Goal: Transaction & Acquisition: Purchase product/service

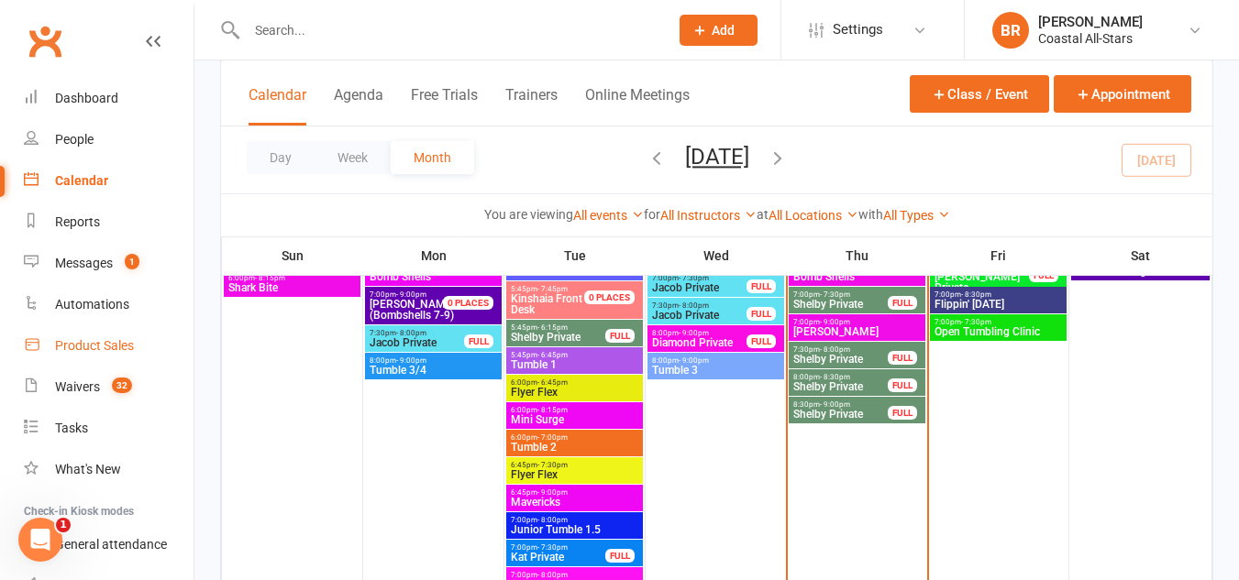
scroll to position [2146, 0]
click at [120, 338] on div "Product Sales" at bounding box center [94, 345] width 79 height 15
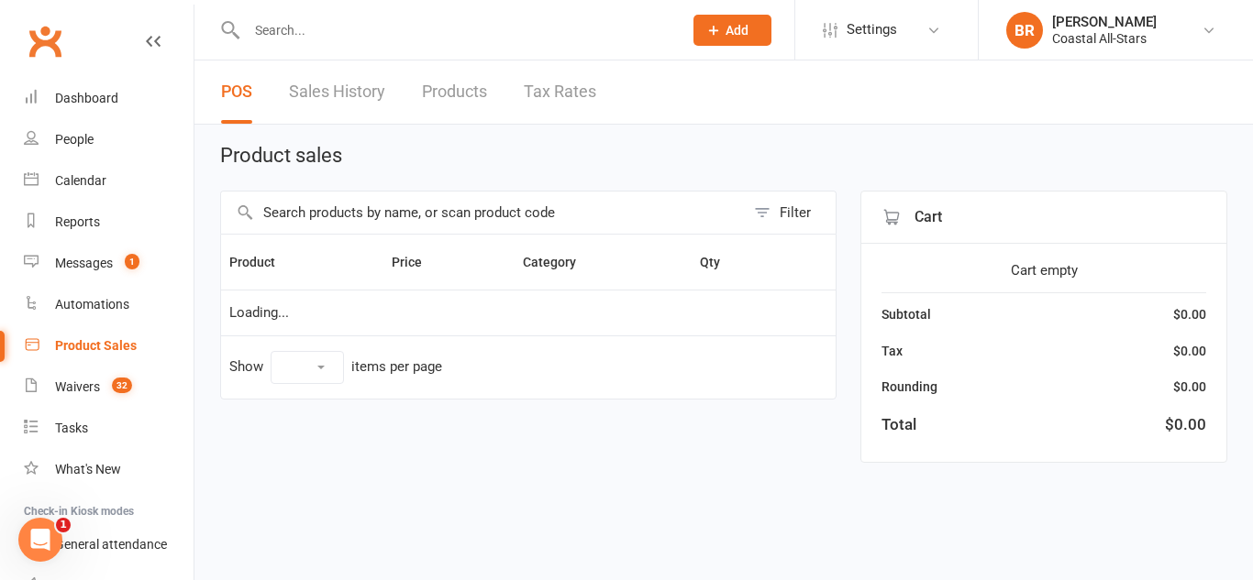
select select "10"
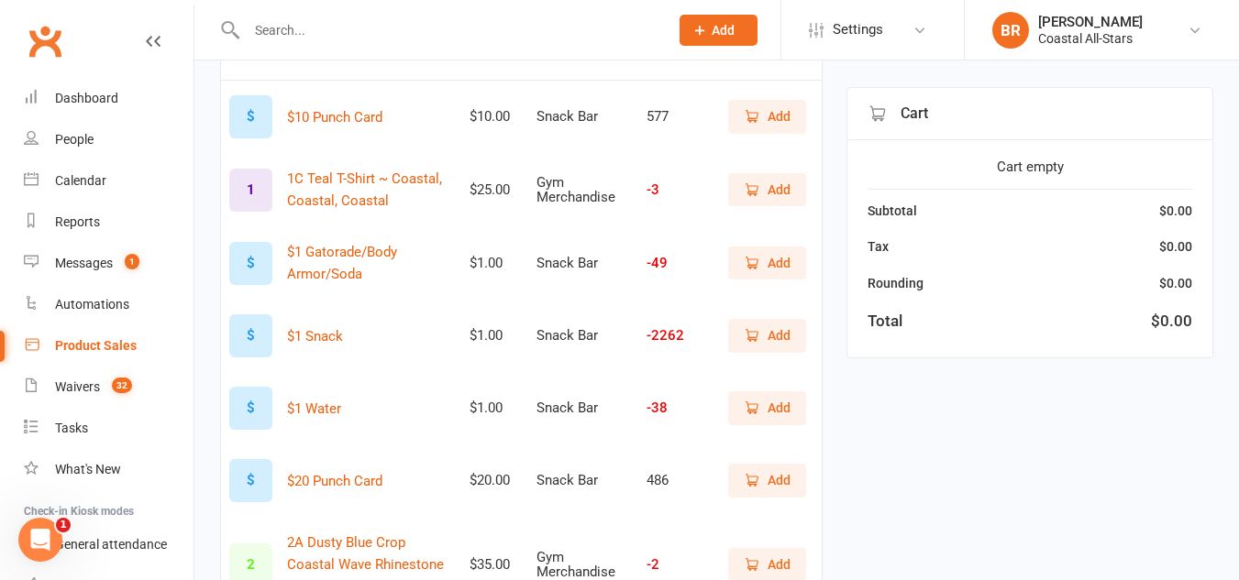
scroll to position [227, 0]
click at [780, 259] on span "Add" at bounding box center [778, 262] width 23 height 20
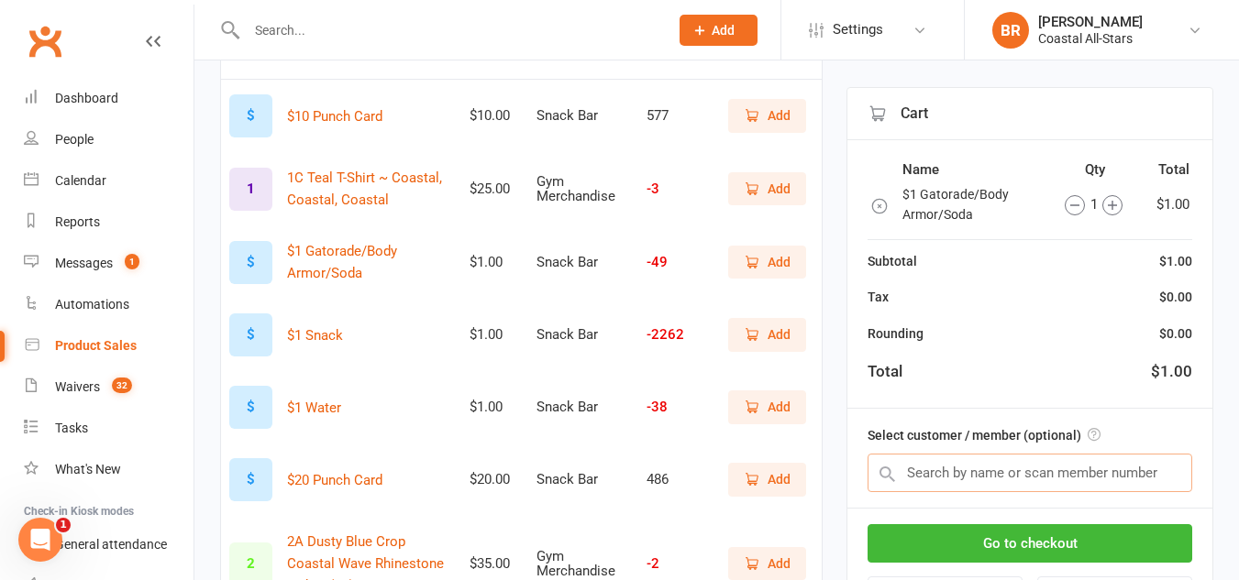
click at [951, 471] on input "text" at bounding box center [1029, 473] width 325 height 39
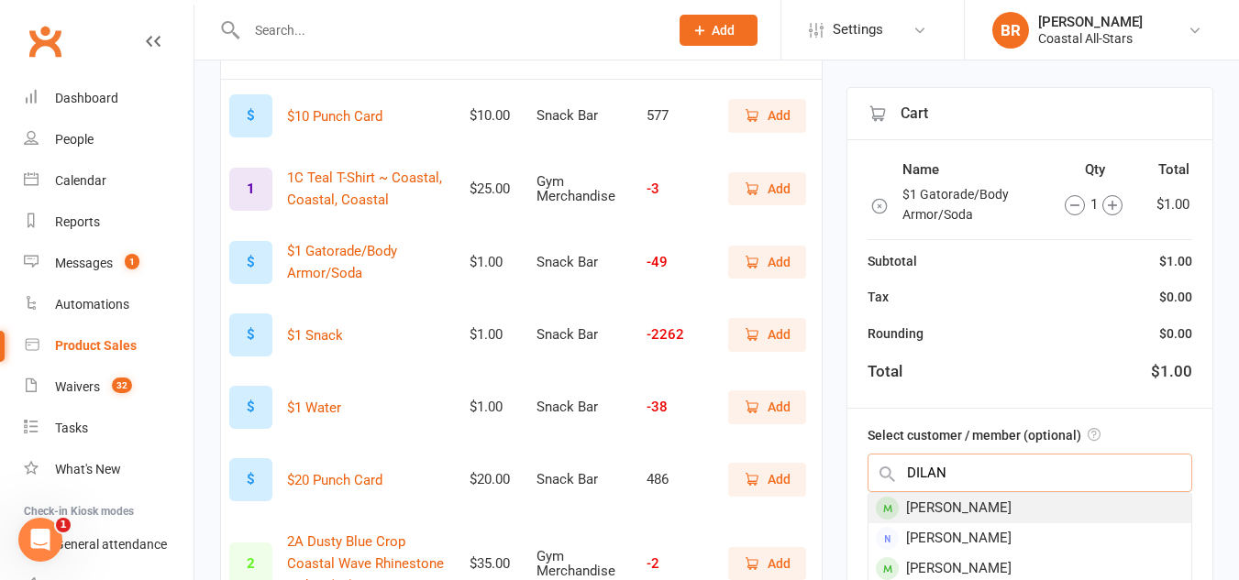
type input "DILAN"
click at [980, 502] on div "Dilan Chaudhuri" at bounding box center [1029, 508] width 323 height 30
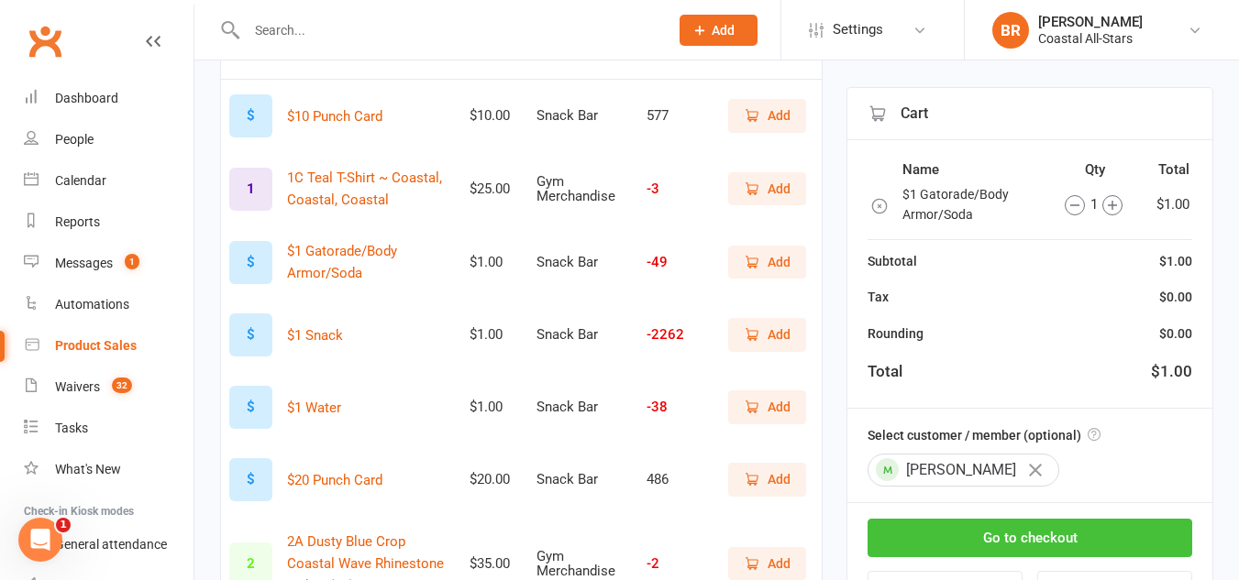
click at [999, 534] on button "Go to checkout" at bounding box center [1029, 538] width 325 height 39
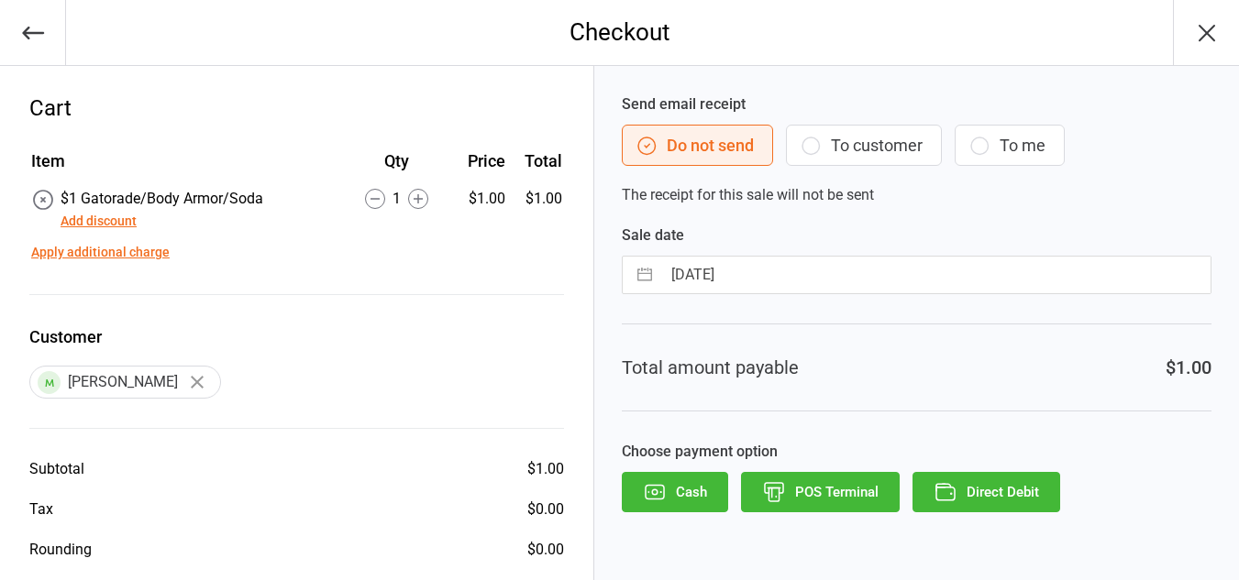
click at [988, 496] on button "Direct Debit" at bounding box center [986, 492] width 148 height 40
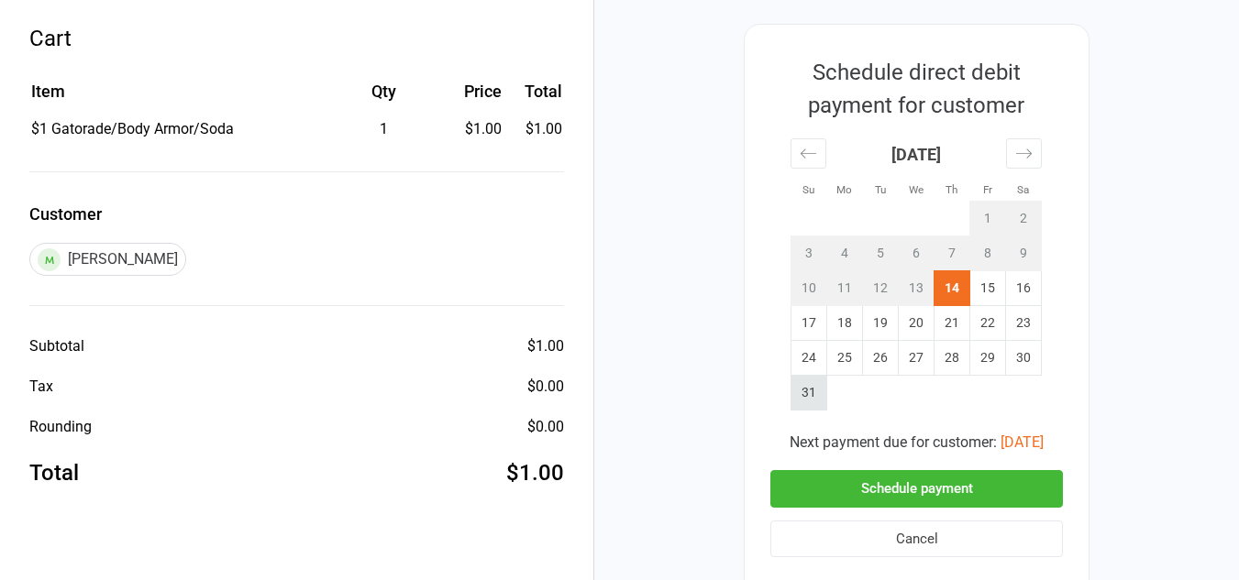
scroll to position [73, 0]
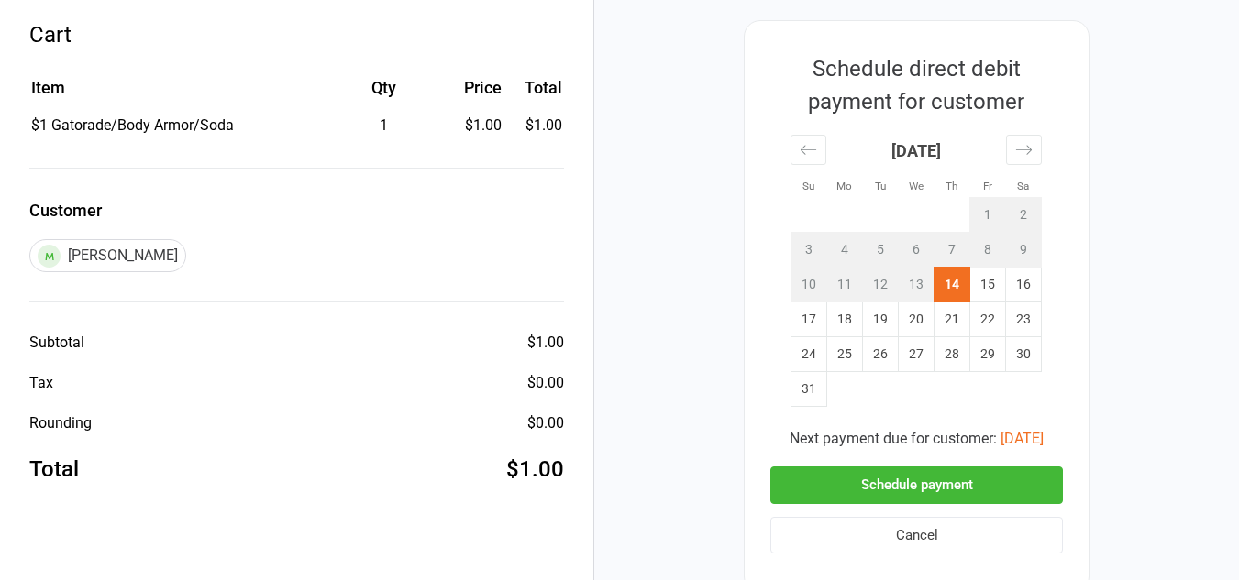
click at [994, 484] on button "Schedule payment" at bounding box center [916, 486] width 292 height 38
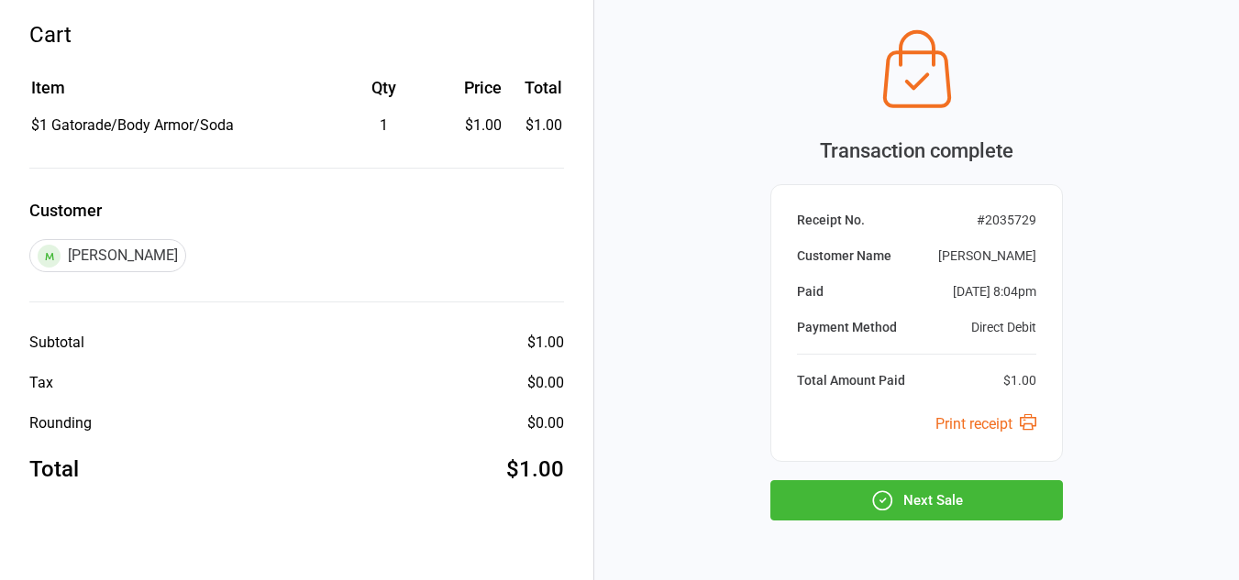
click at [994, 484] on button "Next Sale" at bounding box center [916, 500] width 292 height 40
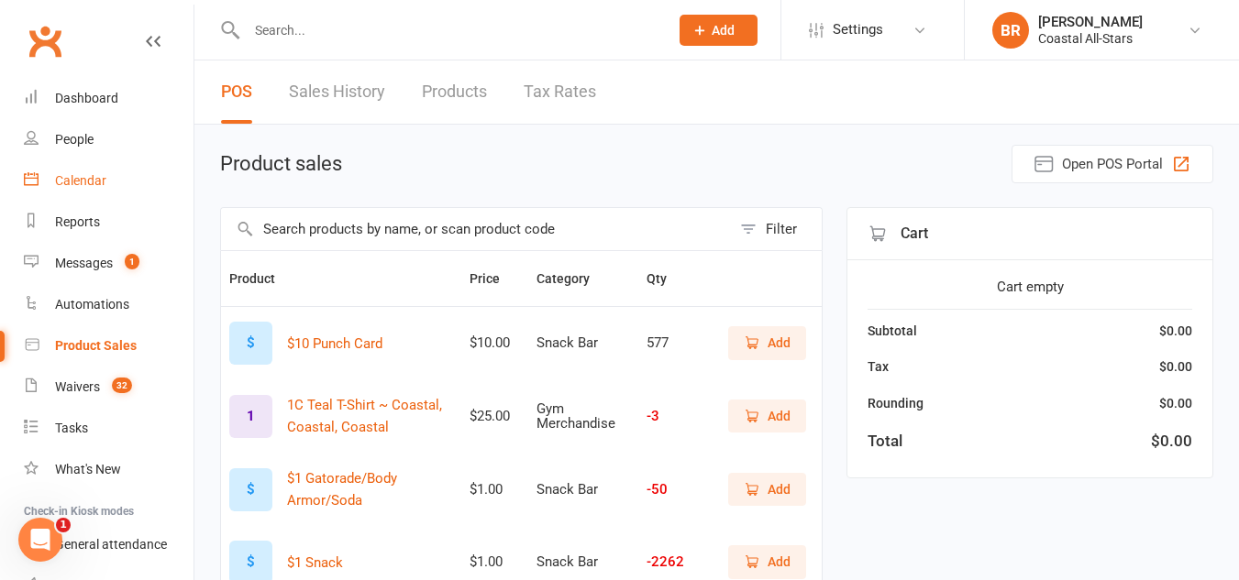
click at [91, 167] on link "Calendar" at bounding box center [109, 180] width 170 height 41
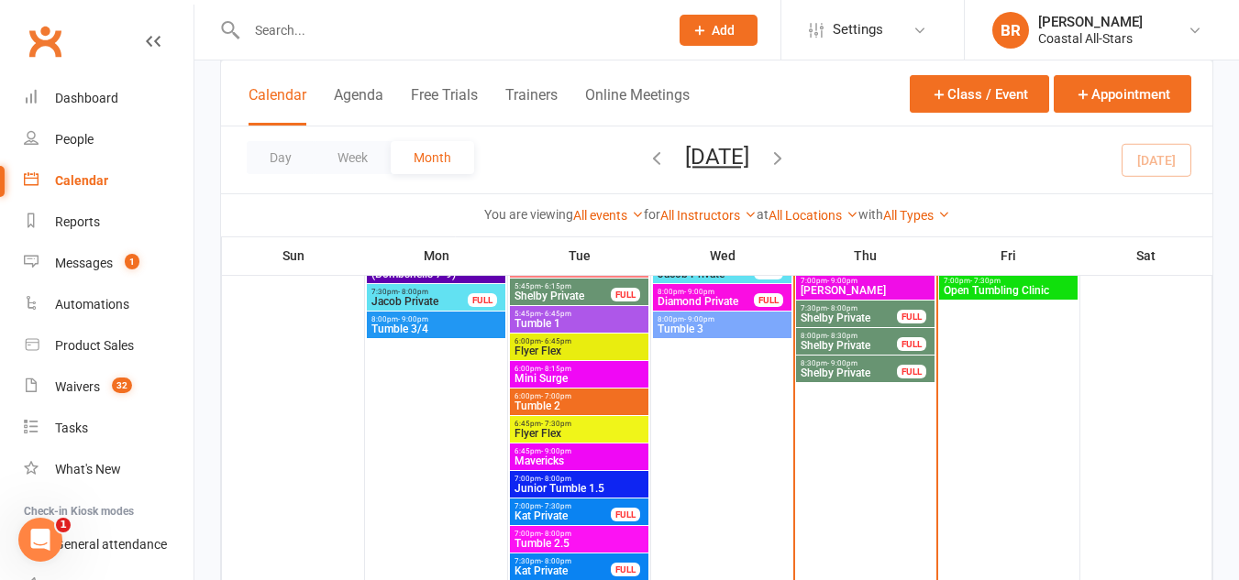
scroll to position [2161, 0]
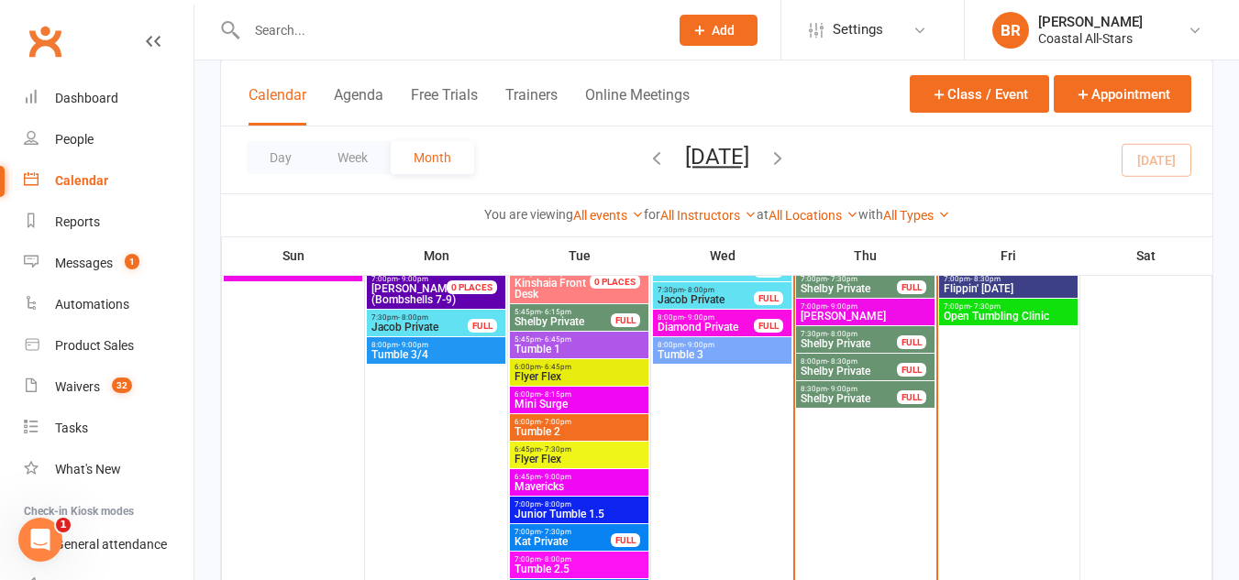
click at [816, 362] on span "8:00pm - 8:30pm" at bounding box center [849, 362] width 98 height 8
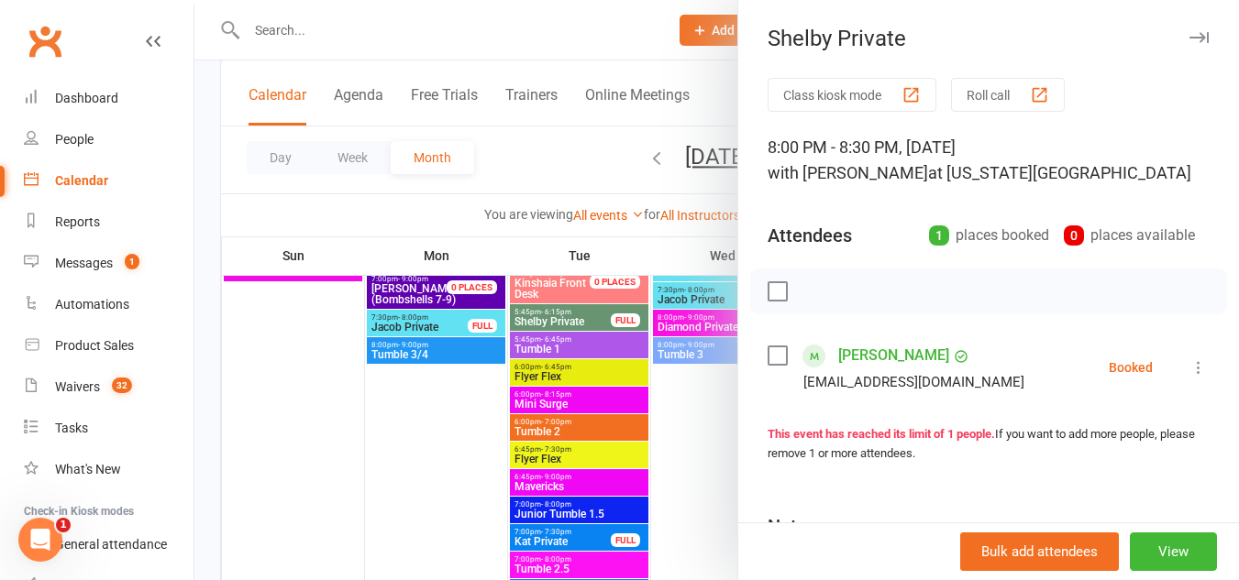
click at [776, 362] on label at bounding box center [776, 356] width 18 height 18
click at [811, 296] on icon "button" at bounding box center [818, 291] width 20 height 20
click at [558, 166] on div at bounding box center [716, 290] width 1044 height 580
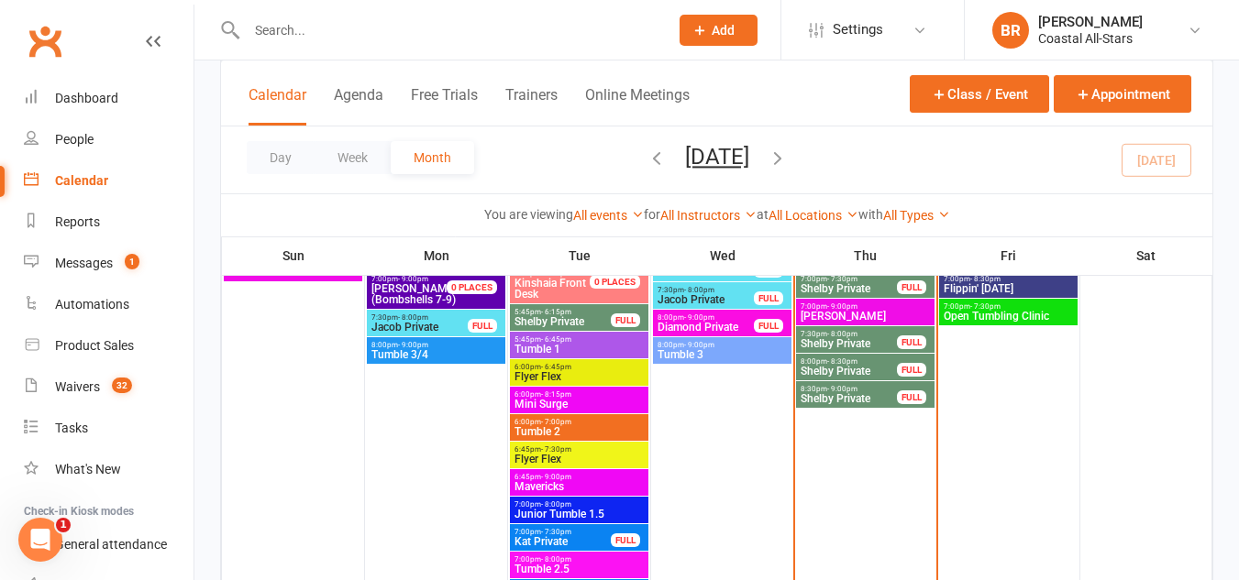
click at [853, 391] on span "- 9:00pm" at bounding box center [842, 389] width 30 height 8
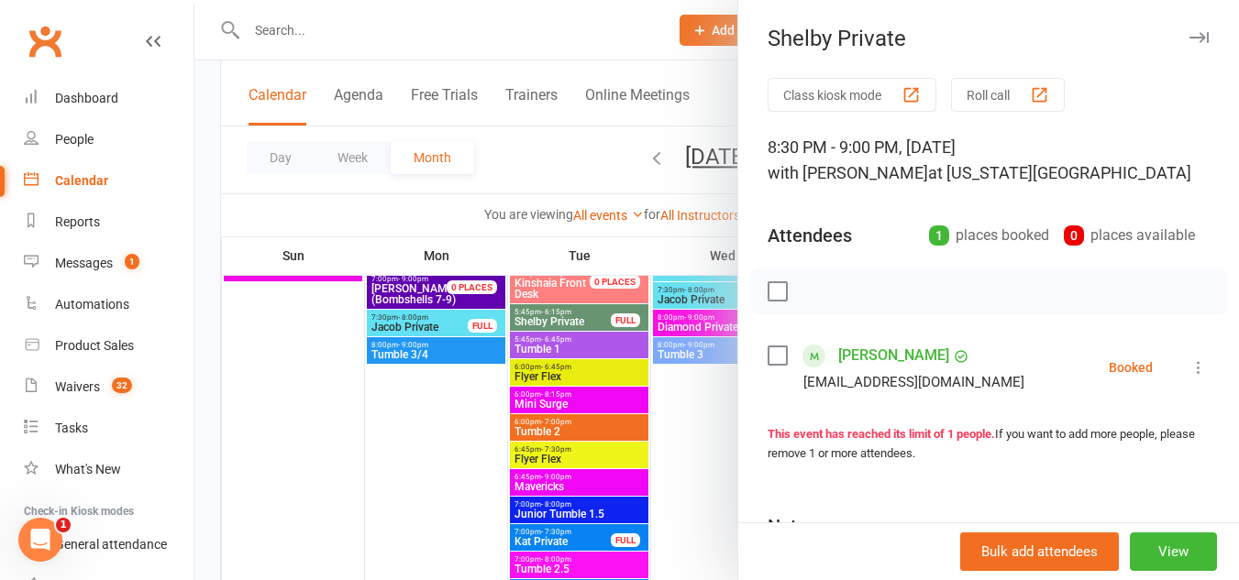
click at [777, 361] on label at bounding box center [776, 356] width 18 height 18
click at [816, 293] on icon "button" at bounding box center [818, 291] width 20 height 20
click at [539, 164] on div at bounding box center [716, 290] width 1044 height 580
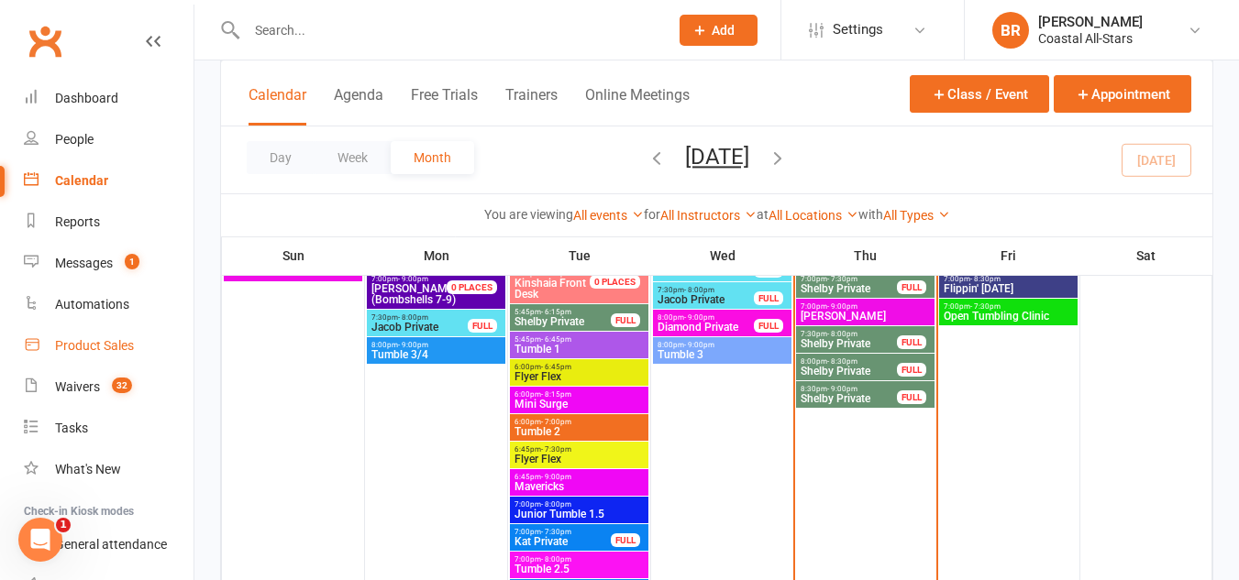
click at [124, 348] on div "Product Sales" at bounding box center [94, 345] width 79 height 15
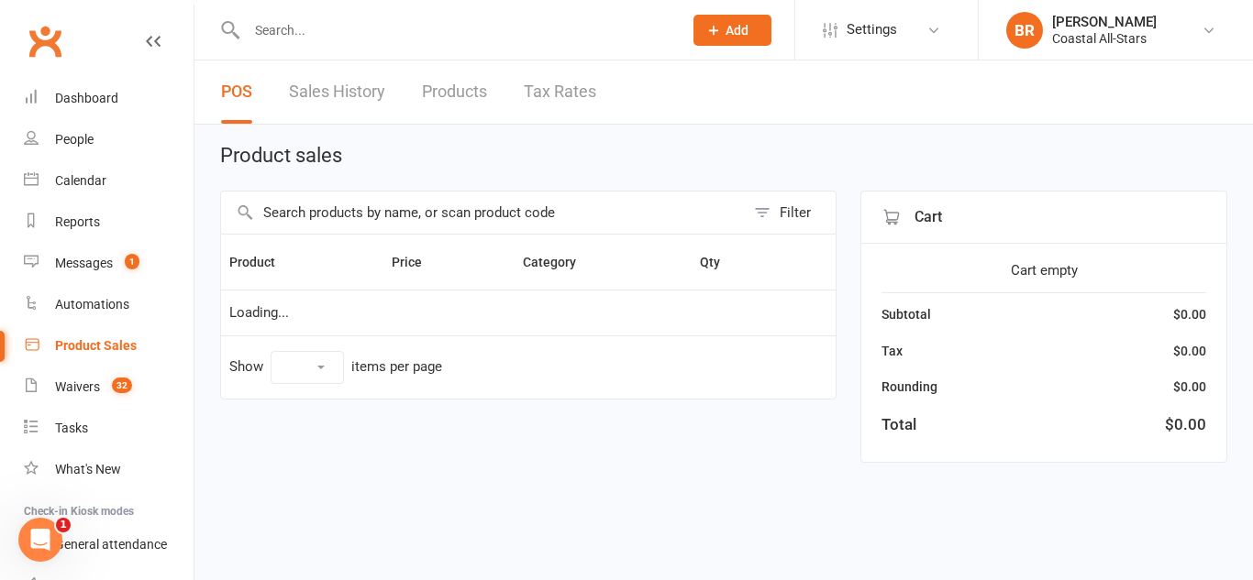
select select "10"
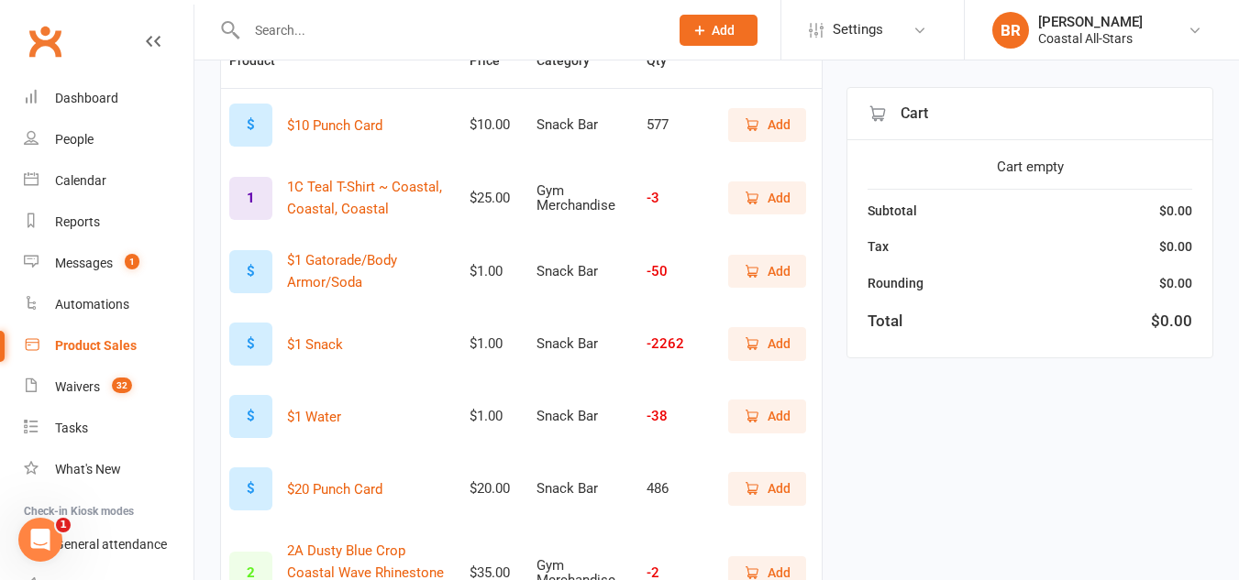
scroll to position [219, 0]
click at [788, 345] on span "Add" at bounding box center [778, 343] width 23 height 20
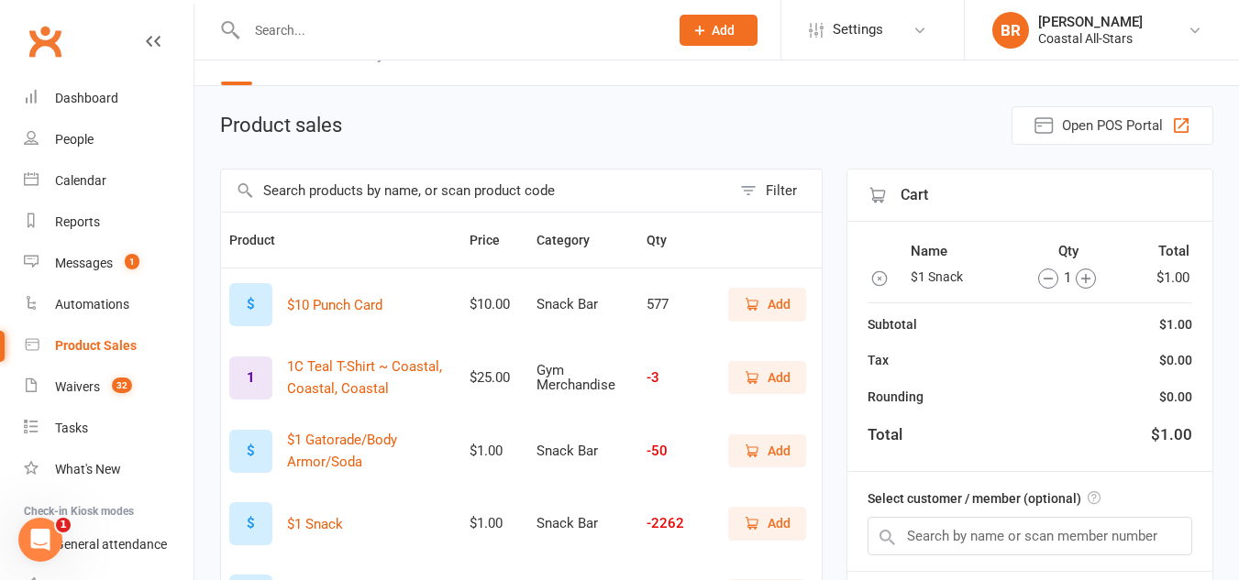
scroll to position [38, 0]
click at [666, 188] on input "text" at bounding box center [476, 192] width 510 height 42
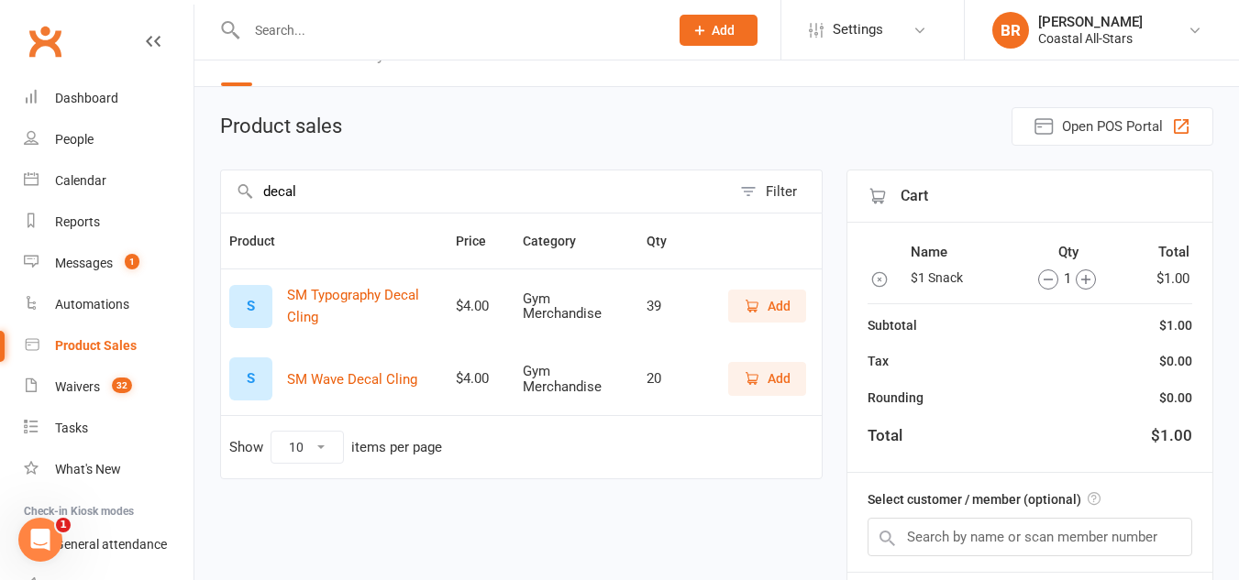
type input "decal"
click at [770, 307] on span "Add" at bounding box center [778, 306] width 23 height 20
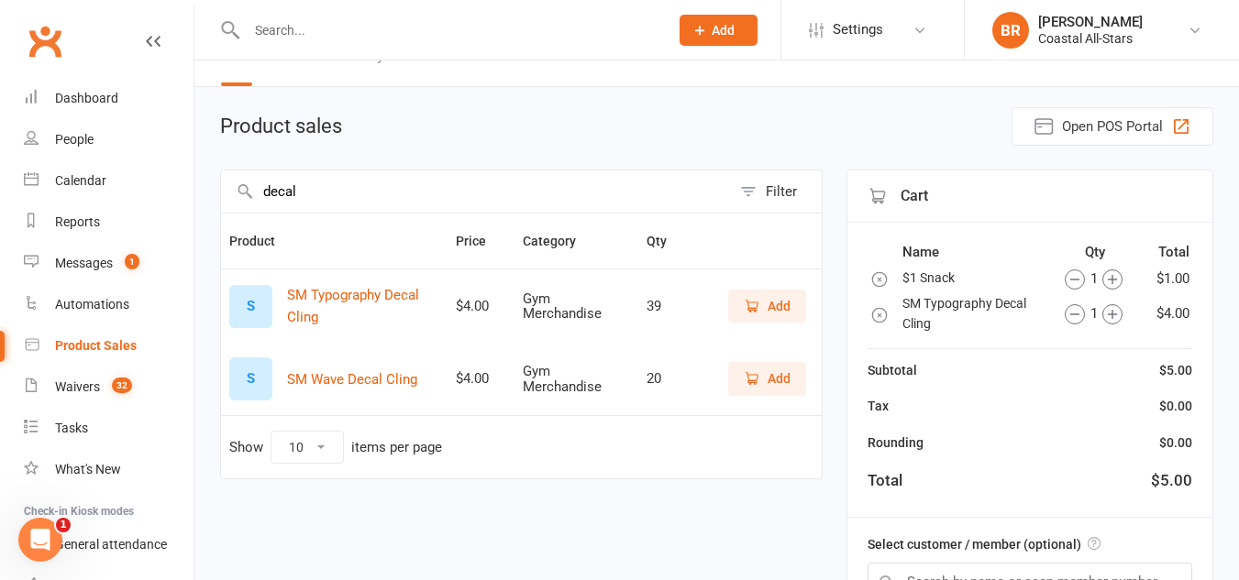
click at [769, 307] on span "Add" at bounding box center [778, 306] width 23 height 20
click at [668, 194] on input "decal" at bounding box center [476, 192] width 510 height 42
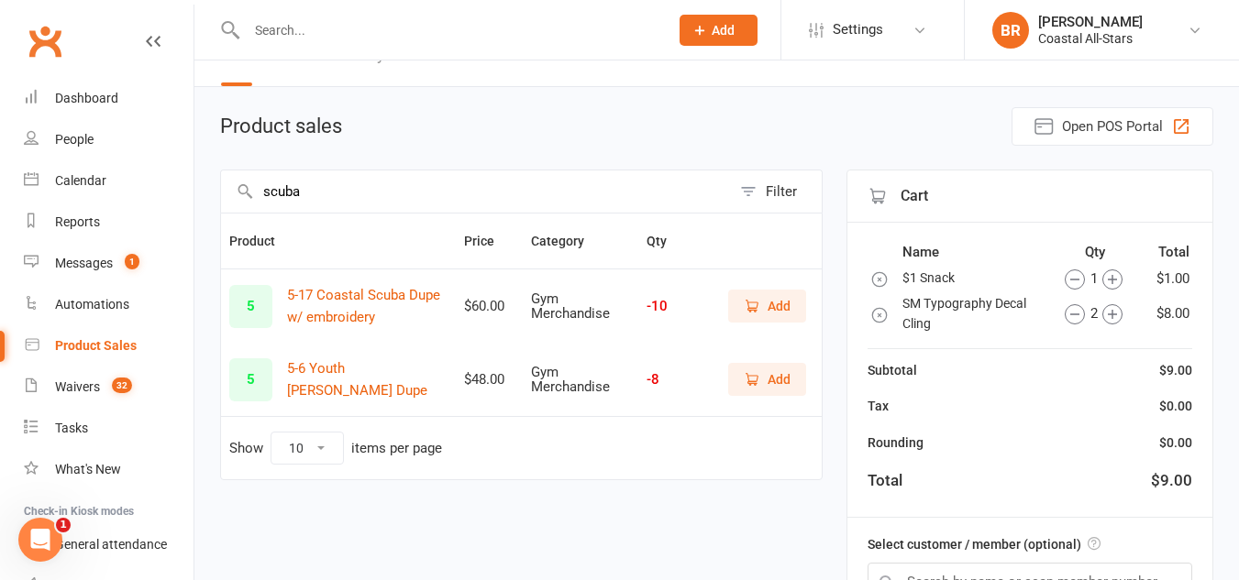
type input "scuba"
click at [762, 376] on span "Add" at bounding box center [767, 380] width 47 height 20
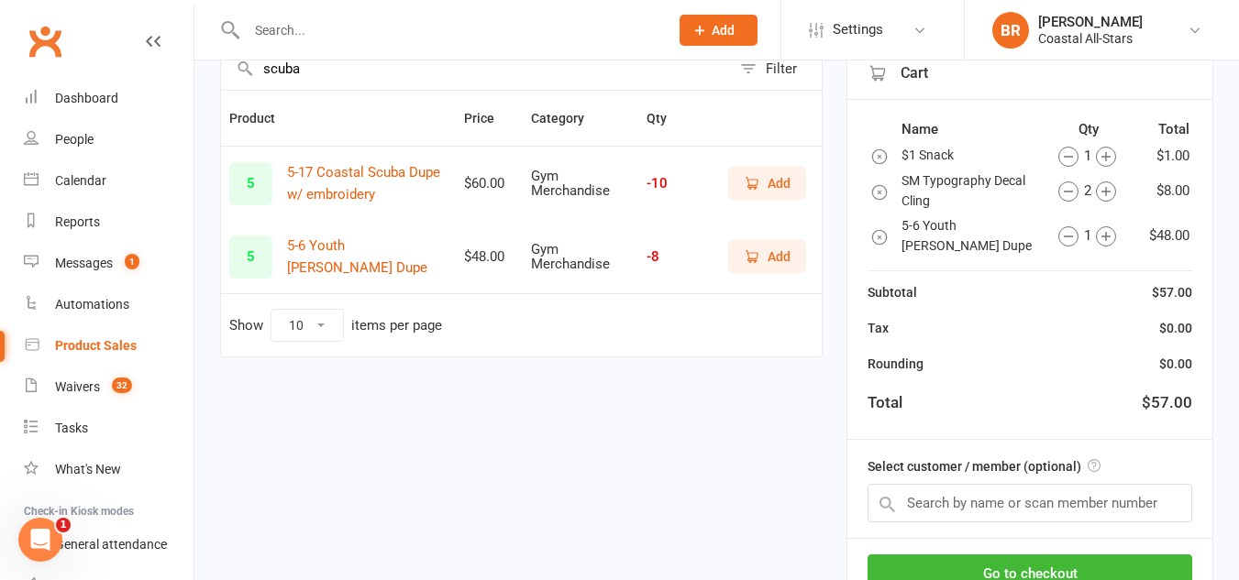
scroll to position [179, 0]
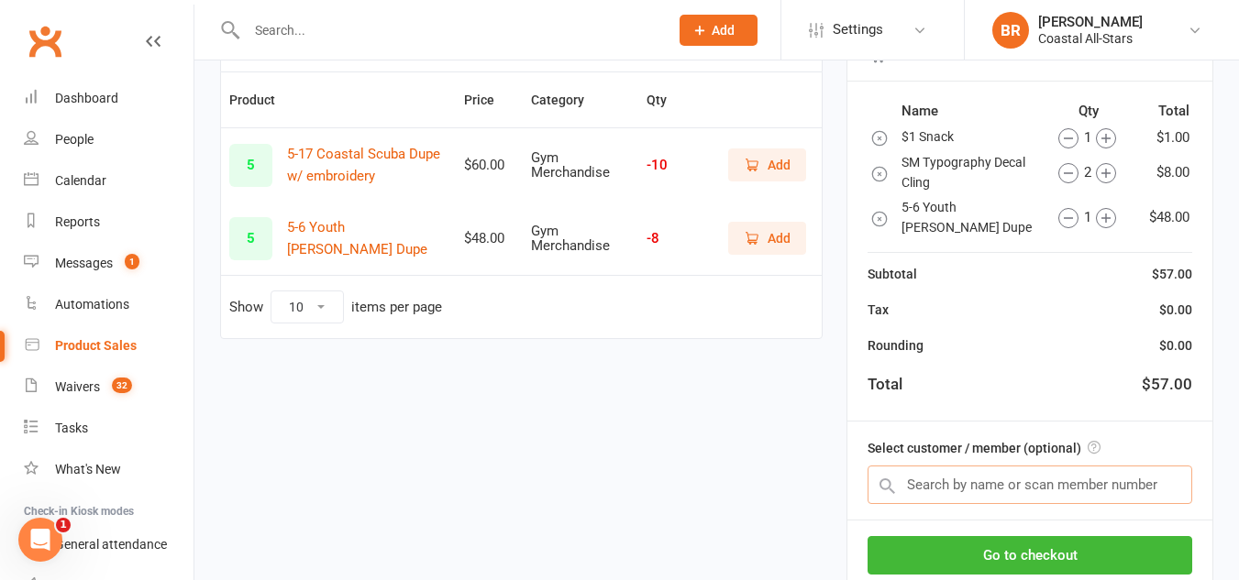
click at [930, 477] on input "text" at bounding box center [1029, 485] width 325 height 39
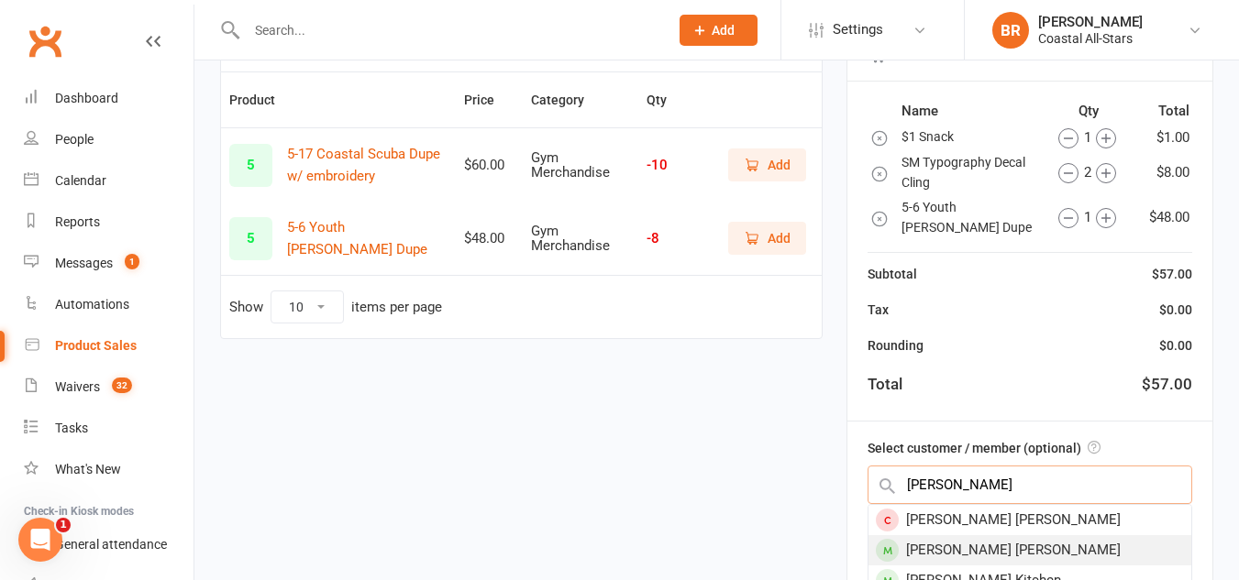
type input "presley k"
click at [916, 546] on div "[PERSON_NAME] [PERSON_NAME]" at bounding box center [1029, 550] width 323 height 30
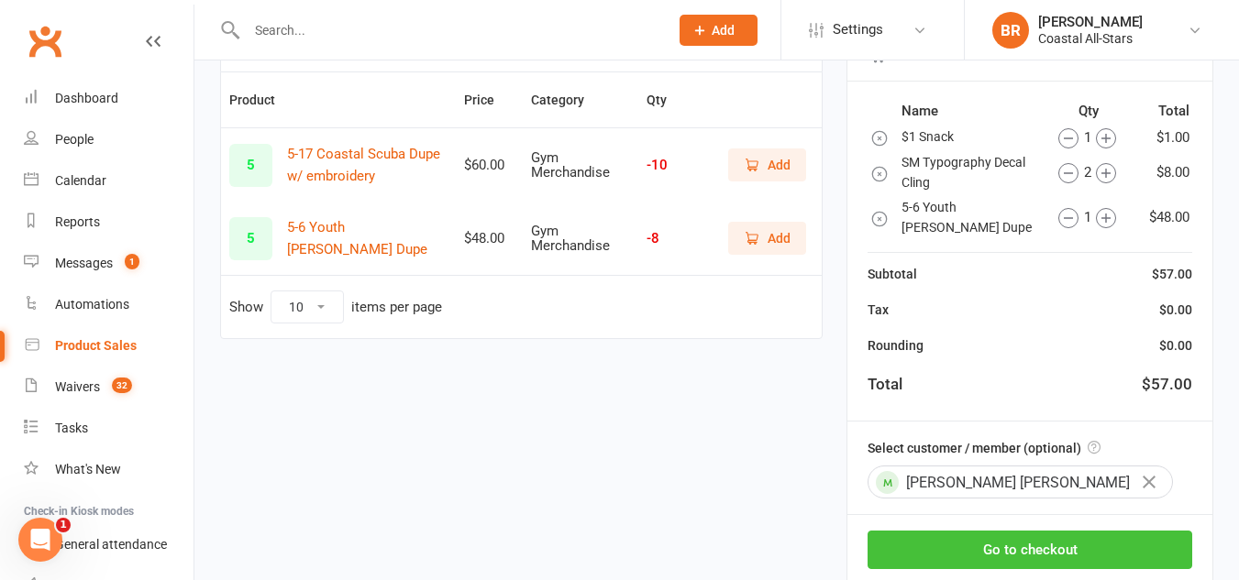
click at [916, 546] on button "Go to checkout" at bounding box center [1029, 550] width 325 height 39
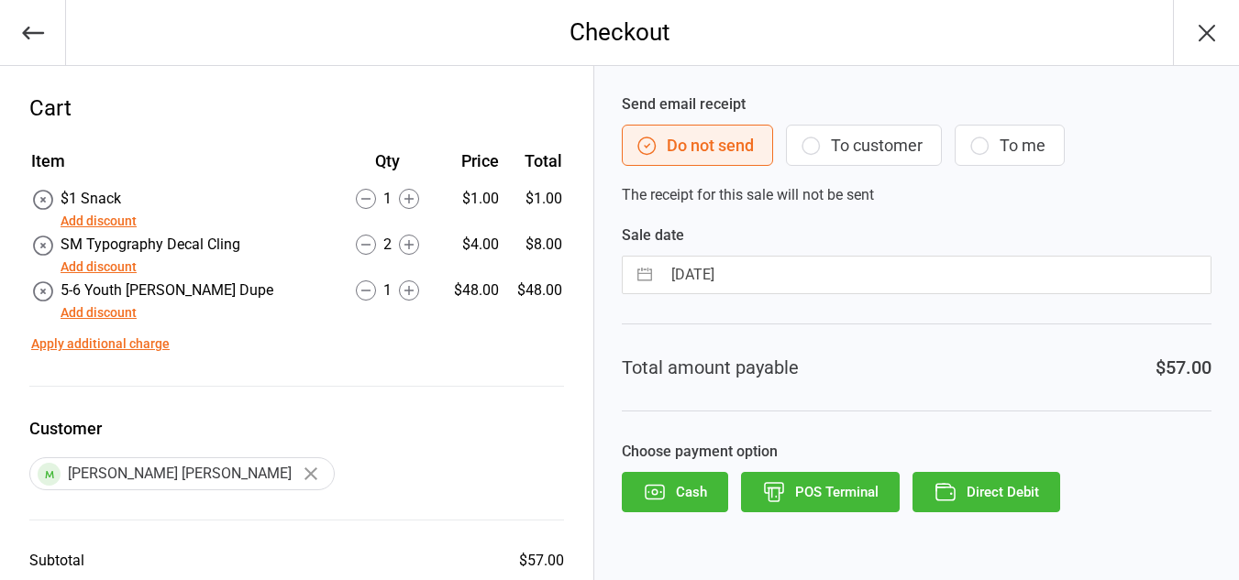
click at [899, 148] on button "To customer" at bounding box center [864, 145] width 156 height 41
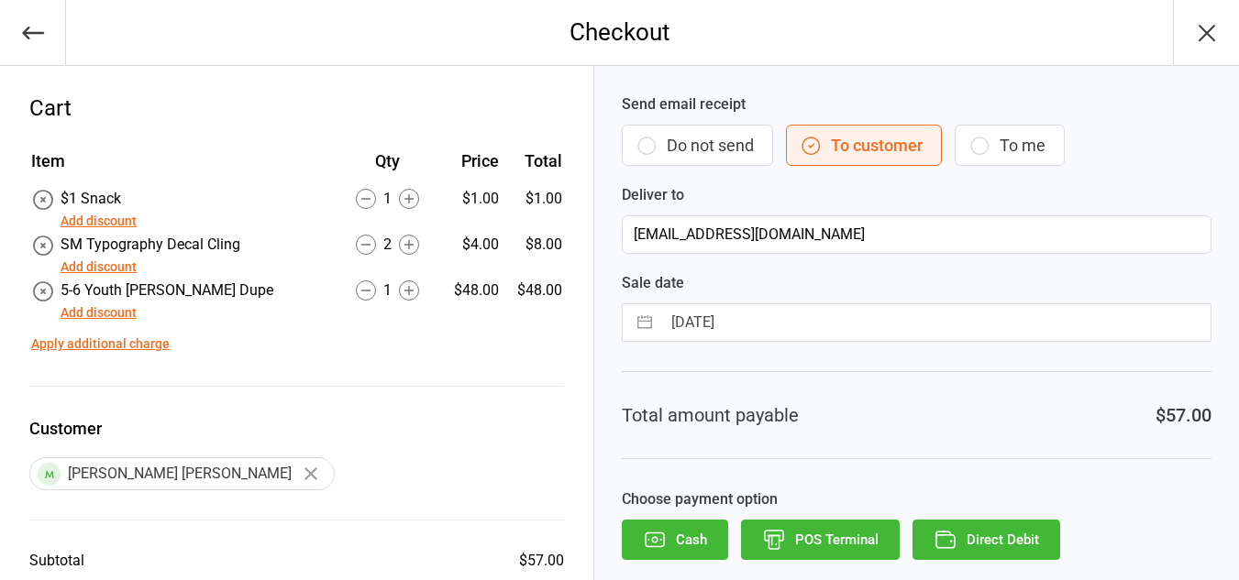
click at [958, 549] on button "Direct Debit" at bounding box center [986, 540] width 148 height 40
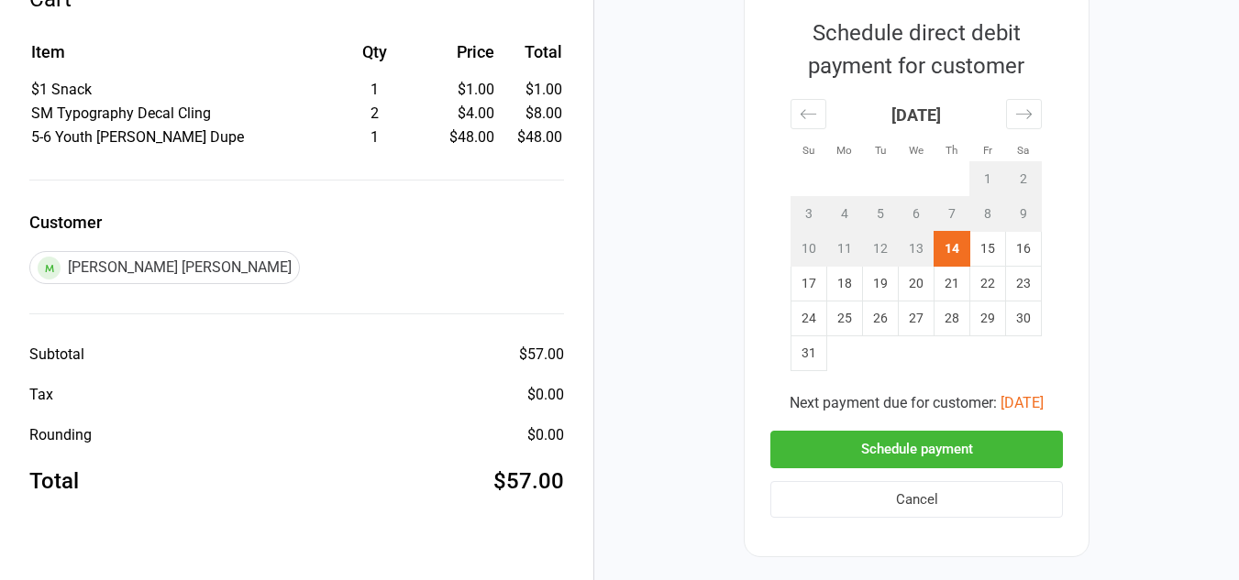
scroll to position [110, 0]
click at [922, 440] on button "Schedule payment" at bounding box center [916, 449] width 292 height 38
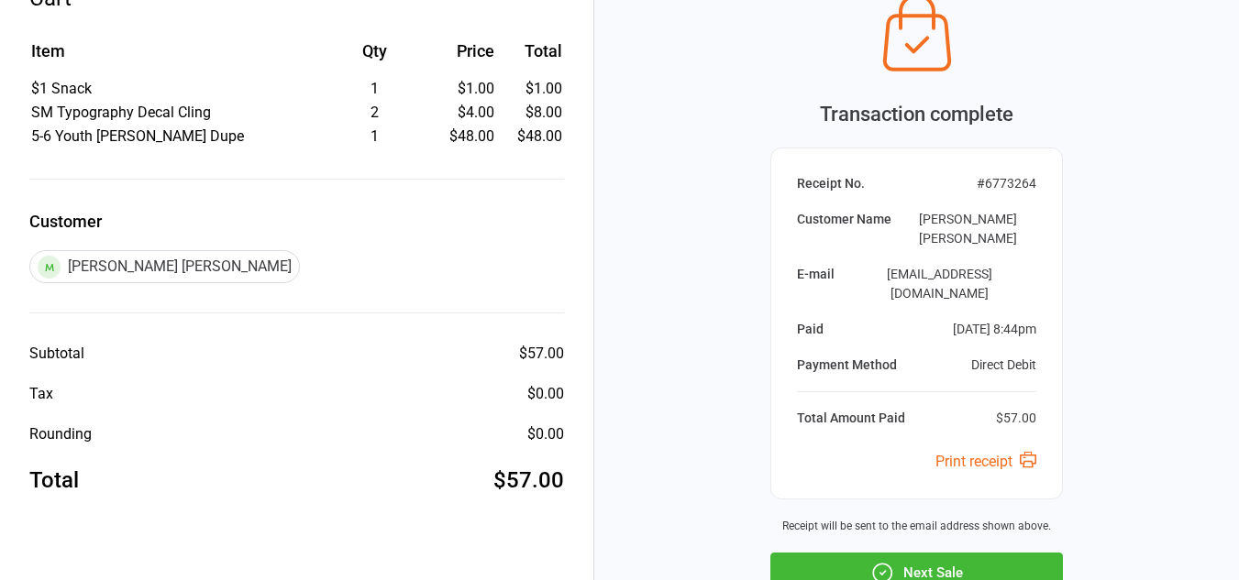
click at [897, 553] on button "Next Sale" at bounding box center [916, 573] width 292 height 40
